Goal: Transaction & Acquisition: Purchase product/service

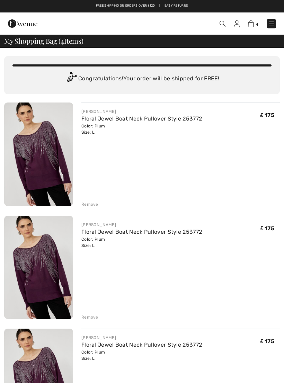
click at [92, 203] on div "Remove" at bounding box center [89, 204] width 17 height 6
click at [90, 210] on div "FRANK LYMAN Floral Jewel Boat Neck Pullover Style 253772 Color: Plum Size: L Fi…" at bounding box center [141, 267] width 275 height 331
click at [93, 203] on div "Remove" at bounding box center [89, 204] width 17 height 6
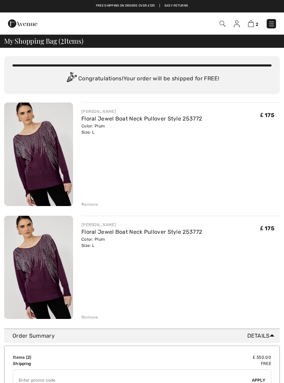
click at [94, 203] on div "Remove" at bounding box center [89, 204] width 17 height 6
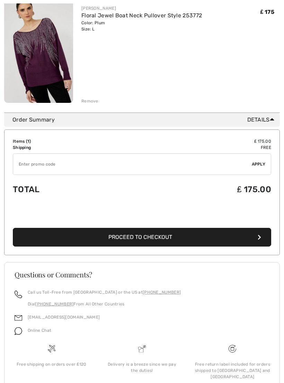
scroll to position [103, 0]
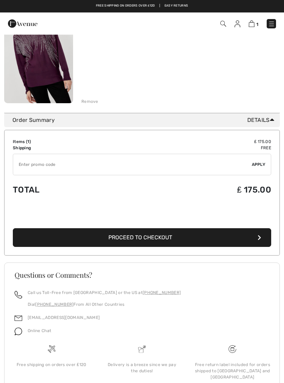
click at [257, 239] on button "Proceed to Checkout" at bounding box center [142, 237] width 258 height 19
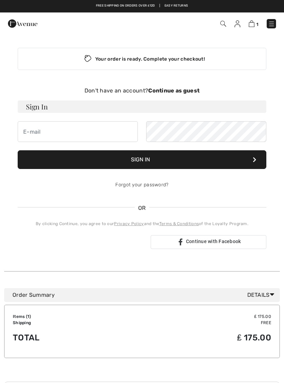
click at [176, 91] on strong "Continue as guest" at bounding box center [173, 90] width 51 height 7
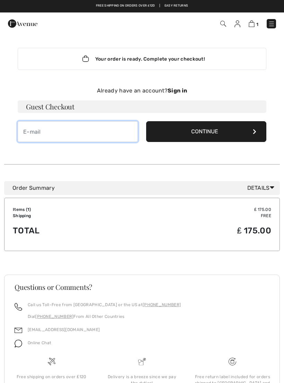
click at [24, 130] on input "email" at bounding box center [78, 131] width 120 height 21
type input "[EMAIL_ADDRESS][DOMAIN_NAME]"
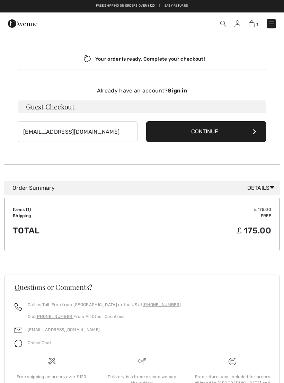
click at [257, 130] on button "Continue" at bounding box center [206, 131] width 120 height 21
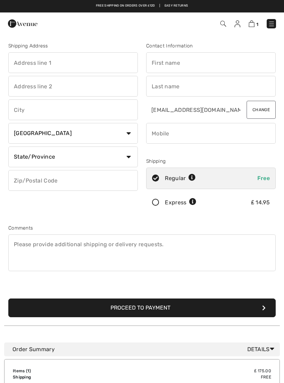
click at [45, 63] on input "text" at bounding box center [72, 62] width 129 height 21
type input "[STREET_ADDRESS]"
click at [49, 83] on input "text" at bounding box center [72, 86] width 129 height 21
type input "Atherton"
click at [24, 107] on input "text" at bounding box center [72, 109] width 129 height 21
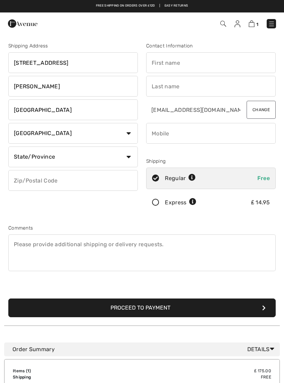
type input "Manchester"
click at [133, 132] on select "Country Canada United States Afghanistan Aland Islands Albania Algeria American…" at bounding box center [72, 133] width 129 height 21
select select "GB"
click at [39, 177] on input "text" at bounding box center [72, 180] width 129 height 21
type input "M469HE"
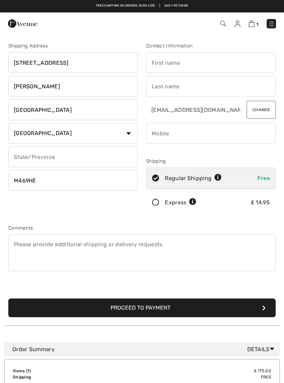
click at [163, 61] on input "text" at bounding box center [210, 62] width 129 height 21
type input "Norma"
click at [160, 86] on input "text" at bounding box center [210, 86] width 129 height 21
type input "Mills"
click at [159, 132] on input "phone" at bounding box center [210, 133] width 129 height 21
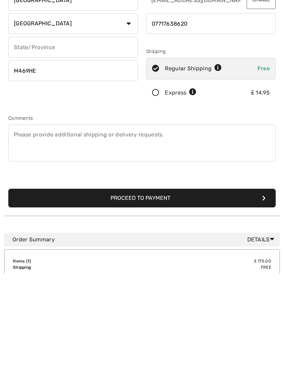
type input "07717638620"
click at [266, 298] on button "Proceed to Payment" at bounding box center [141, 307] width 267 height 19
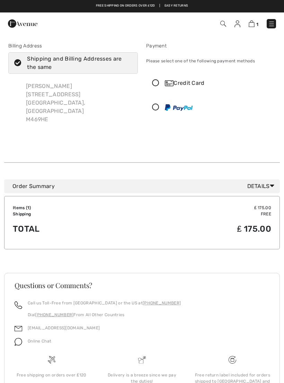
click at [158, 84] on icon at bounding box center [155, 83] width 18 height 7
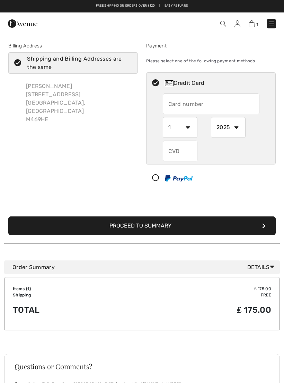
click at [173, 102] on input "text" at bounding box center [211, 103] width 97 height 21
type input "4921817654914089"
click at [190, 126] on select "1 2 3 4 5 6 7 8 9 10 11 12" at bounding box center [180, 127] width 35 height 21
select select "9"
click at [238, 128] on select "2025 2026 2027 2028 2029 2030 2031 2032 2033 2034 2035" at bounding box center [228, 127] width 35 height 21
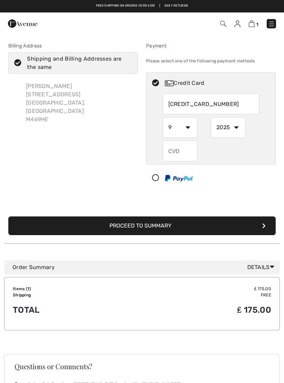
select select "2027"
click at [173, 153] on input "text" at bounding box center [180, 150] width 35 height 21
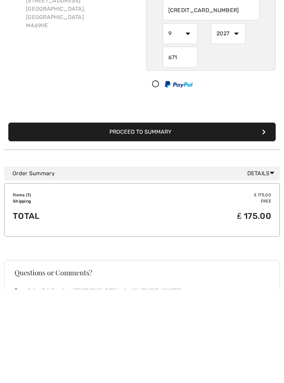
type input "671"
click at [264, 223] on icon "submit" at bounding box center [263, 226] width 3 height 6
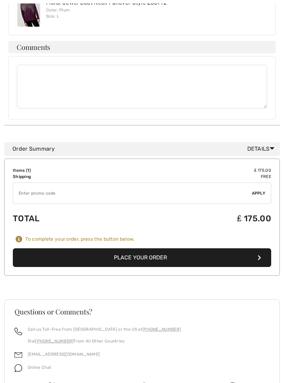
scroll to position [434, 0]
click at [261, 251] on button "Place Your Order" at bounding box center [142, 257] width 258 height 19
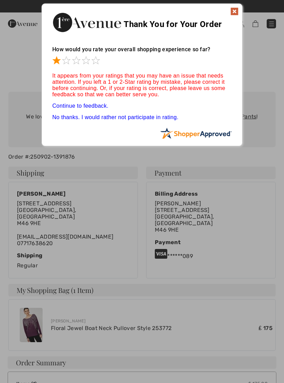
click at [65, 63] on span at bounding box center [66, 60] width 8 height 8
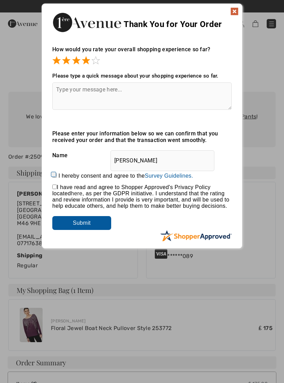
click at [87, 59] on span at bounding box center [86, 60] width 8 height 8
click at [99, 61] on span at bounding box center [95, 60] width 8 height 8
click at [92, 230] on input "Submit" at bounding box center [81, 223] width 59 height 14
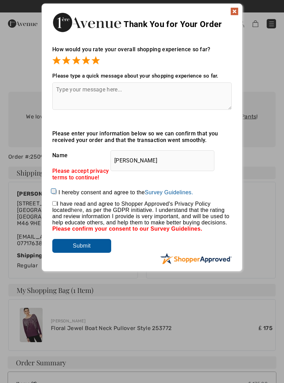
click at [232, 12] on img at bounding box center [234, 11] width 8 height 8
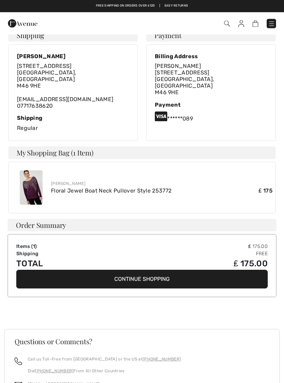
scroll to position [137, 0]
